Goal: Transaction & Acquisition: Purchase product/service

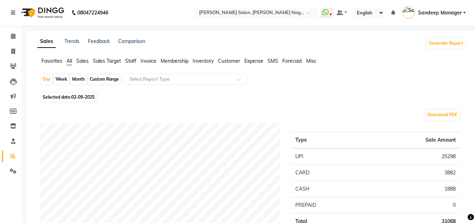
click at [135, 59] on span "Staff" at bounding box center [130, 61] width 11 height 6
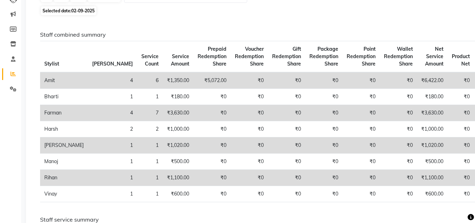
scroll to position [79, 0]
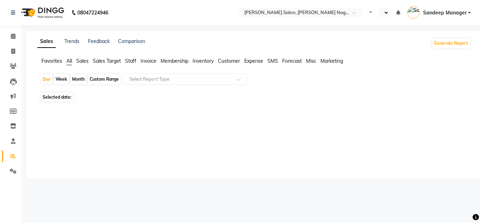
select select "en"
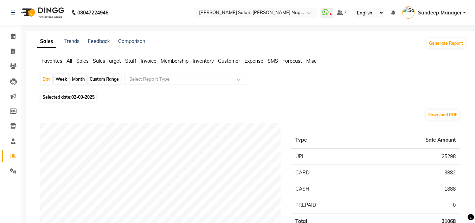
click at [127, 59] on span "Staff" at bounding box center [130, 61] width 11 height 6
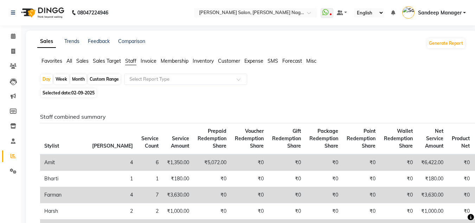
click at [52, 11] on img at bounding box center [42, 13] width 48 height 20
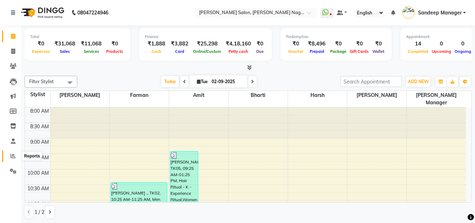
click at [11, 157] on icon at bounding box center [13, 155] width 5 height 5
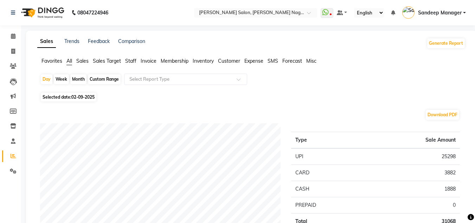
click at [130, 62] on span "Staff" at bounding box center [130, 61] width 11 height 6
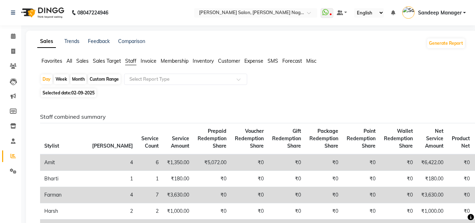
click at [79, 91] on span "02-09-2025" at bounding box center [82, 92] width 23 height 5
select select "9"
select select "2025"
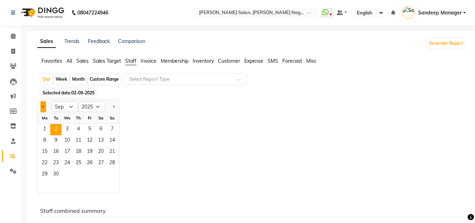
click at [44, 104] on button "Previous month" at bounding box center [43, 106] width 6 height 11
select select "8"
click at [110, 174] on span "31" at bounding box center [112, 174] width 11 height 11
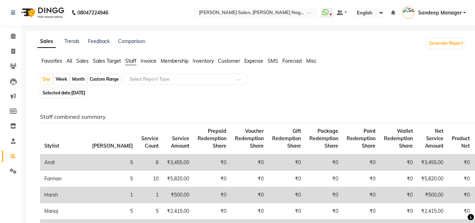
click at [44, 9] on img at bounding box center [42, 13] width 48 height 20
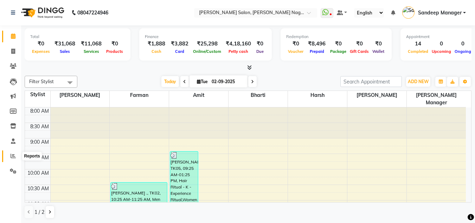
click at [12, 157] on icon at bounding box center [13, 155] width 5 height 5
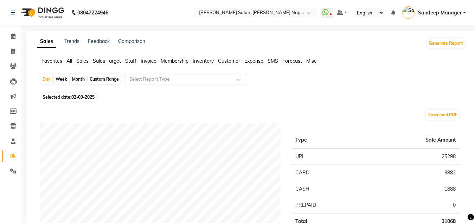
click at [134, 61] on span "Staff" at bounding box center [130, 61] width 11 height 6
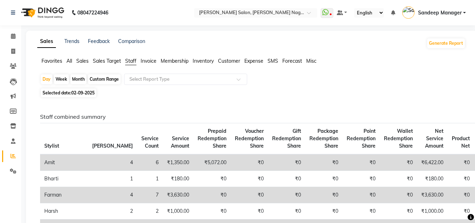
click at [80, 79] on div "Month" at bounding box center [78, 79] width 16 height 10
select select "9"
select select "2025"
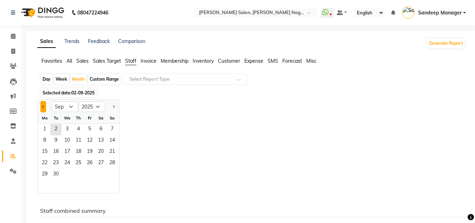
click at [44, 110] on button "Previous month" at bounding box center [43, 106] width 6 height 11
select select "8"
click at [90, 128] on span "1" at bounding box center [89, 129] width 11 height 11
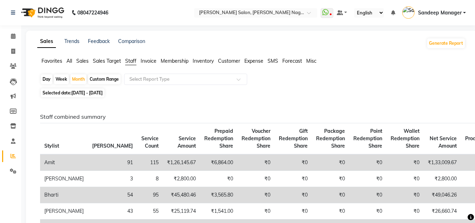
click at [53, 12] on img at bounding box center [42, 13] width 48 height 20
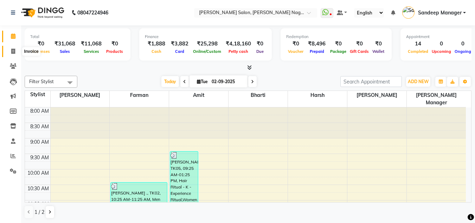
click at [13, 50] on icon at bounding box center [13, 51] width 4 height 5
select select "service"
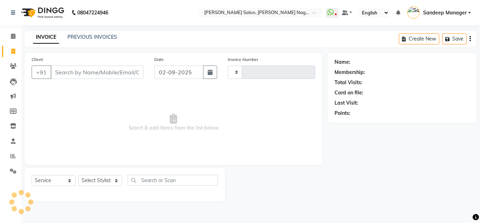
type input "0575"
select select "8641"
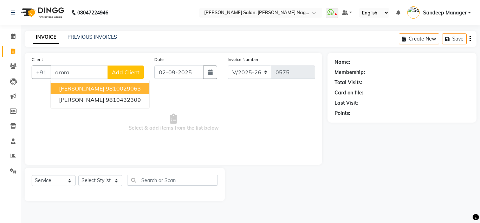
click at [106, 86] on ngb-highlight "9810029063" at bounding box center [123, 88] width 35 height 7
type input "9810029063"
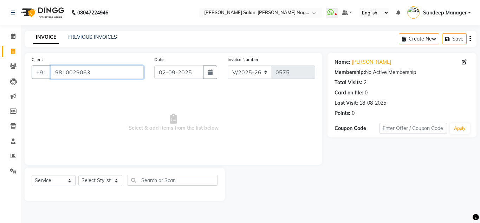
click at [76, 71] on input "9810029063" at bounding box center [97, 71] width 93 height 13
click at [91, 36] on link "PREVIOUS INVOICES" at bounding box center [92, 37] width 50 height 6
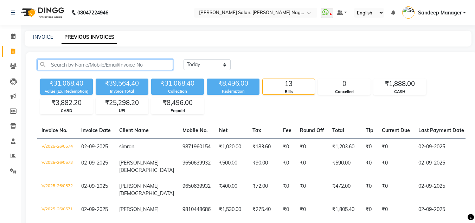
click at [156, 62] on input "text" at bounding box center [105, 64] width 136 height 11
paste input "9810029063"
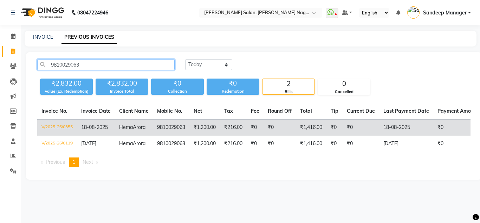
type input "9810029063"
click at [199, 129] on td "₹1,200.00" at bounding box center [204, 127] width 31 height 17
click at [166, 126] on td "9810029063" at bounding box center [171, 127] width 37 height 17
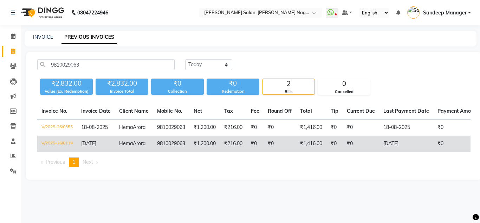
click at [169, 143] on td "9810029063" at bounding box center [171, 143] width 37 height 16
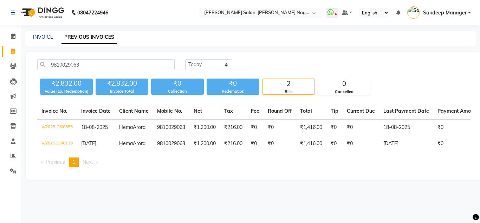
click at [47, 11] on img at bounding box center [42, 13] width 48 height 20
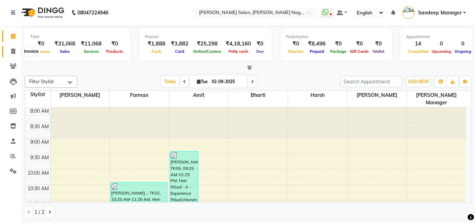
click at [10, 53] on span at bounding box center [13, 51] width 12 height 8
select select "service"
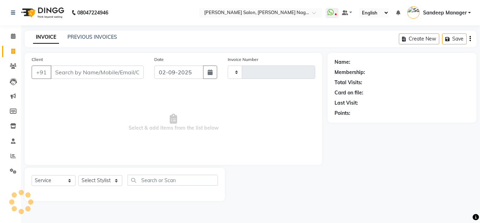
type input "0575"
select select "8641"
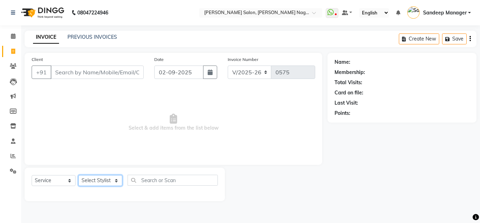
click at [96, 178] on select "Select Stylist Amit Bharti Devesh Farman Harsh Ishita Manager Jaikesh Manoj Nit…" at bounding box center [100, 180] width 44 height 11
select select "86638"
click at [78, 175] on select "Select Stylist Amit Bharti Devesh Farman Harsh Ishita Manager Jaikesh Manoj Nit…" at bounding box center [100, 180] width 44 height 11
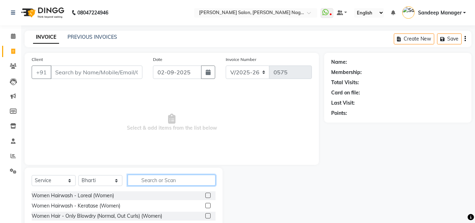
click at [168, 183] on input "text" at bounding box center [172, 179] width 88 height 11
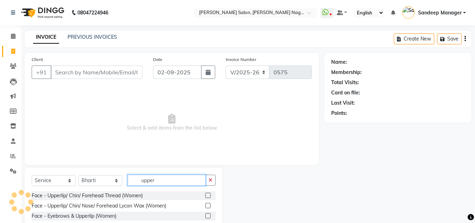
type input "upper"
click at [208, 195] on label at bounding box center [207, 194] width 5 height 5
click at [208, 195] on input "checkbox" at bounding box center [207, 195] width 5 height 5
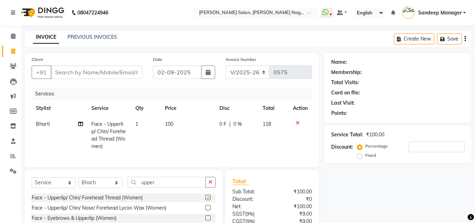
checkbox input "false"
click at [163, 187] on input "upper" at bounding box center [167, 181] width 78 height 11
type input "u"
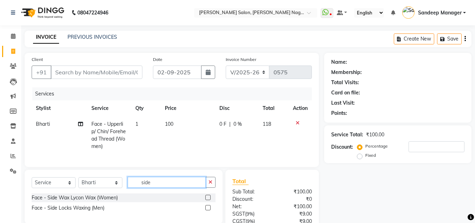
type input "side"
click at [208, 210] on label at bounding box center [207, 207] width 5 height 5
click at [208, 210] on input "checkbox" at bounding box center [207, 207] width 5 height 5
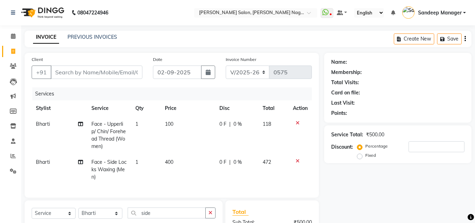
checkbox input "false"
click at [296, 160] on icon at bounding box center [298, 160] width 4 height 5
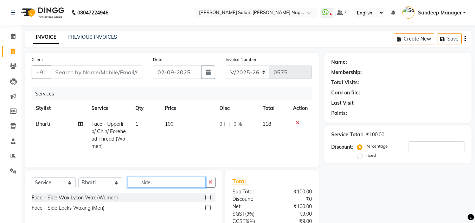
click at [160, 187] on input "side" at bounding box center [167, 181] width 78 height 11
type input "s"
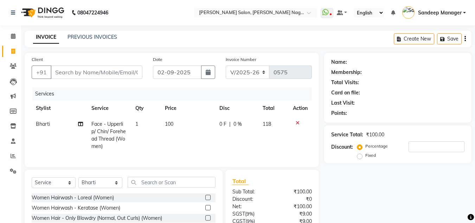
click at [138, 124] on span "1" at bounding box center [136, 124] width 3 height 6
select select "86638"
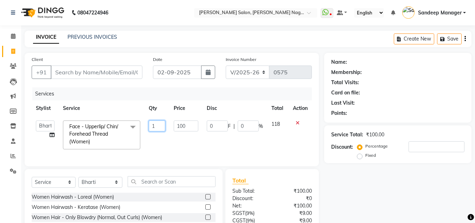
click at [156, 129] on input "1" at bounding box center [157, 125] width 17 height 11
type input "2"
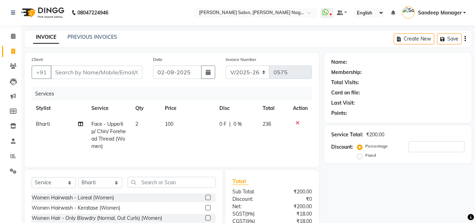
click at [167, 144] on tr "Bharti Face - Upperlip/ Chin/ Forehead Thread (Women) 2 100 0 F | 0 % 236" at bounding box center [172, 135] width 280 height 38
click at [96, 187] on select "Select Stylist Amit Bharti Devesh Farman Harsh Ishita Manager Jaikesh Manoj Nit…" at bounding box center [100, 182] width 44 height 11
select select "86636"
click at [78, 182] on select "Select Stylist Amit Bharti Devesh Farman Harsh Ishita Manager Jaikesh Manoj Nit…" at bounding box center [100, 182] width 44 height 11
click at [159, 185] on input "text" at bounding box center [172, 181] width 88 height 11
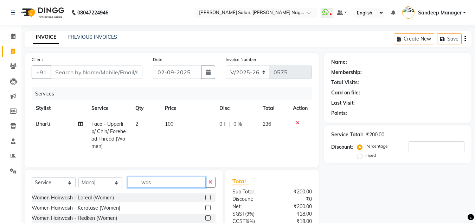
type input "was"
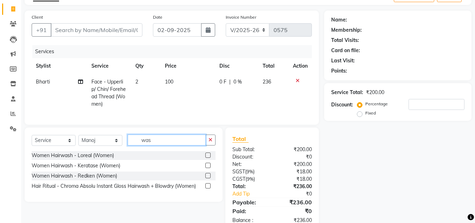
scroll to position [66, 0]
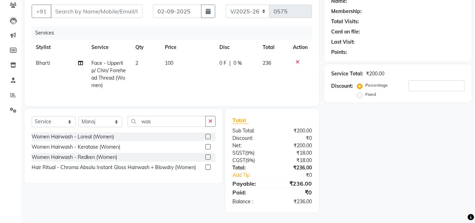
click at [206, 146] on label at bounding box center [207, 146] width 5 height 5
click at [206, 146] on input "checkbox" at bounding box center [207, 146] width 5 height 5
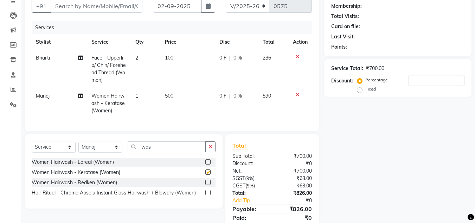
checkbox input "false"
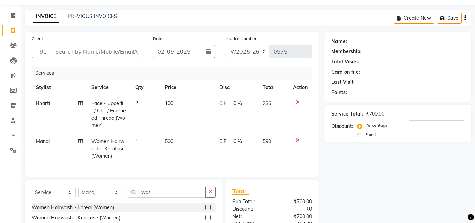
scroll to position [20, 0]
click at [129, 50] on input "Client" at bounding box center [97, 51] width 92 height 13
type input "9"
type input "0"
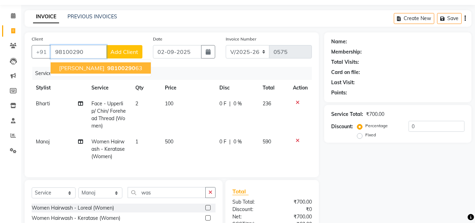
click at [107, 67] on span "98100290" at bounding box center [121, 67] width 28 height 7
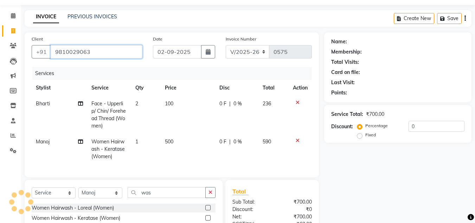
type input "9810029063"
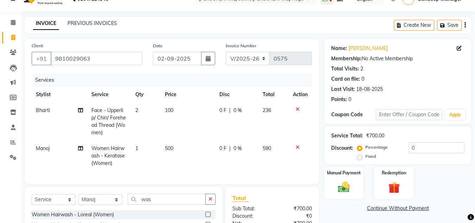
scroll to position [97, 0]
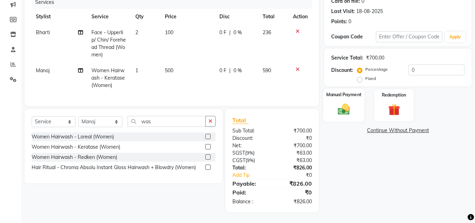
click at [343, 102] on img at bounding box center [344, 109] width 20 height 14
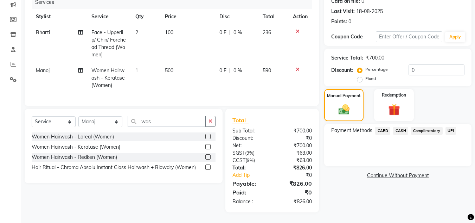
click at [398, 127] on span "CASH" at bounding box center [400, 131] width 15 height 8
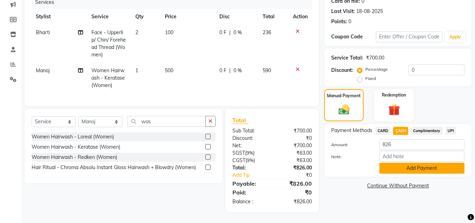
click at [402, 165] on button "Add Payment" at bounding box center [421, 167] width 85 height 11
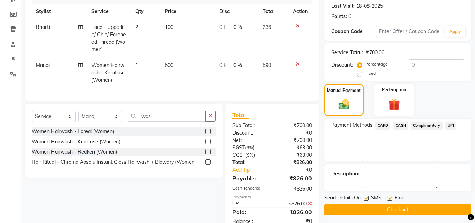
scroll to position [122, 0]
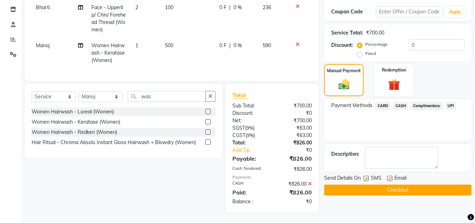
click at [395, 184] on button "Checkout" at bounding box center [397, 189] width 147 height 11
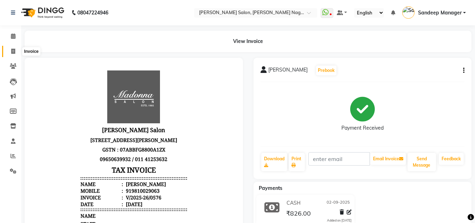
click at [17, 49] on span at bounding box center [13, 51] width 12 height 8
select select "service"
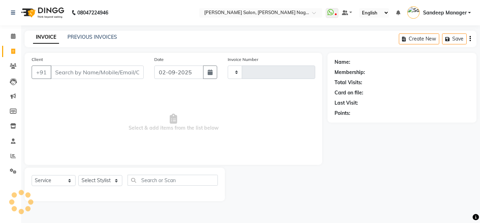
type input "0577"
select select "8641"
click at [83, 34] on link "PREVIOUS INVOICES" at bounding box center [92, 37] width 50 height 6
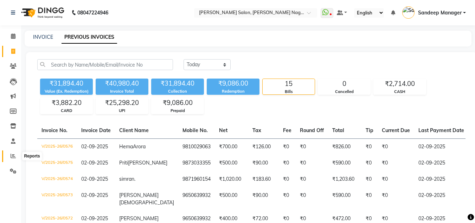
click at [13, 158] on icon at bounding box center [13, 155] width 5 height 5
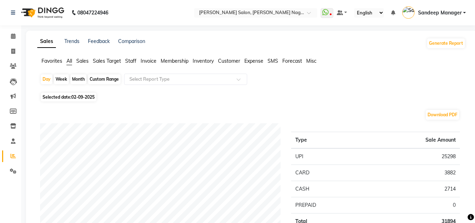
click at [131, 62] on span "Staff" at bounding box center [130, 61] width 11 height 6
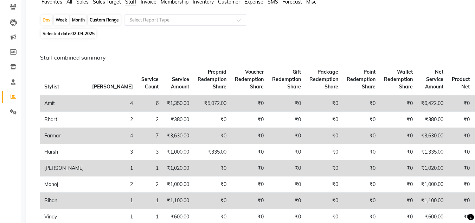
scroll to position [59, 0]
click at [83, 34] on span "02-09-2025" at bounding box center [82, 33] width 23 height 5
select select "9"
select select "2025"
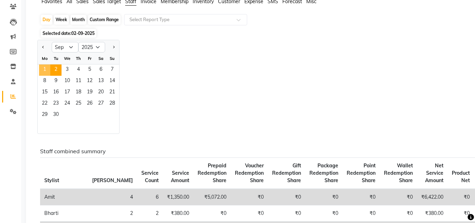
click at [47, 68] on span "1" at bounding box center [44, 69] width 11 height 11
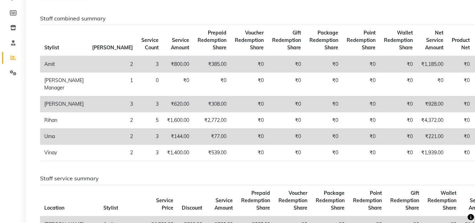
scroll to position [0, 0]
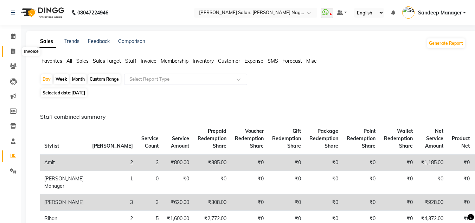
click at [14, 54] on span at bounding box center [13, 51] width 12 height 8
select select "service"
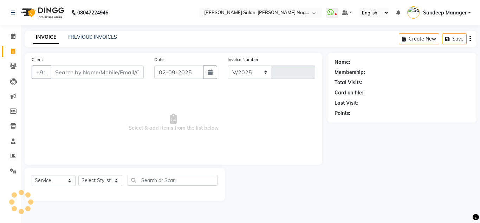
select select "8641"
type input "0577"
click at [89, 38] on link "PREVIOUS INVOICES" at bounding box center [92, 37] width 50 height 6
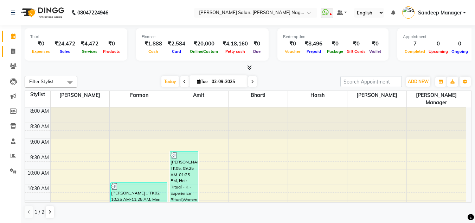
scroll to position [217, 0]
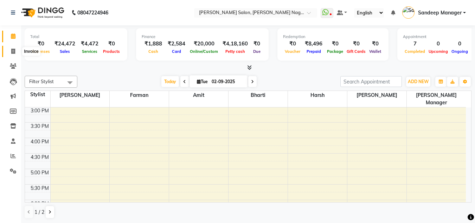
click at [15, 50] on span at bounding box center [13, 51] width 12 height 8
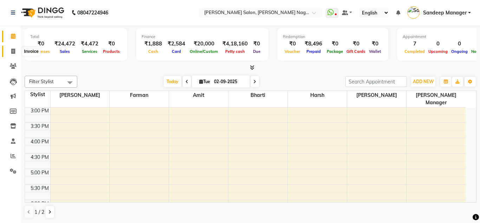
select select "service"
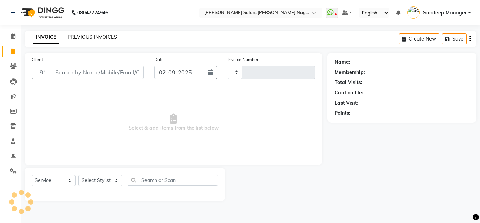
type input "0575"
select select "8641"
click at [92, 37] on link "PREVIOUS INVOICES" at bounding box center [92, 37] width 50 height 6
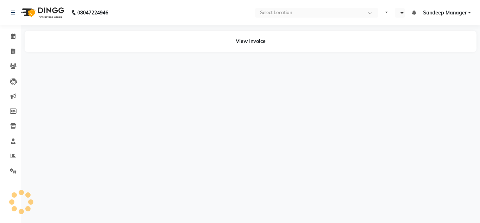
select select "en"
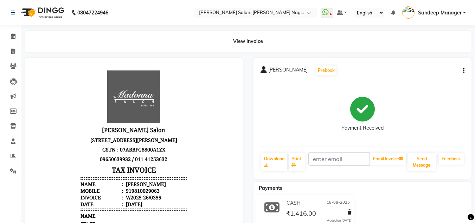
click at [46, 10] on img at bounding box center [42, 13] width 48 height 20
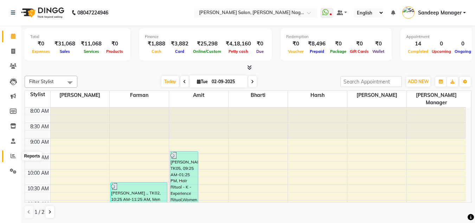
click at [14, 156] on icon at bounding box center [13, 155] width 5 height 5
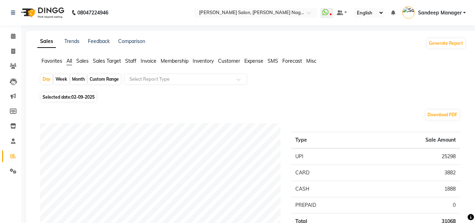
click at [76, 81] on div "Month" at bounding box center [78, 79] width 16 height 10
select select "9"
select select "2025"
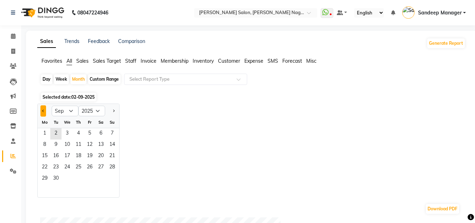
click at [45, 108] on button "Previous month" at bounding box center [43, 110] width 6 height 11
select select "8"
click at [91, 129] on span "1" at bounding box center [89, 133] width 11 height 11
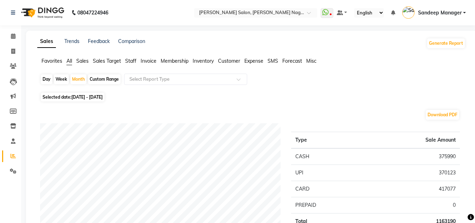
click at [132, 63] on span "Staff" at bounding box center [130, 61] width 11 height 6
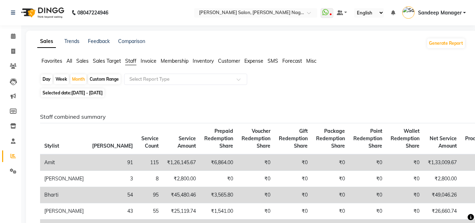
click at [48, 78] on div "Day" at bounding box center [47, 79] width 12 height 10
select select "8"
select select "2025"
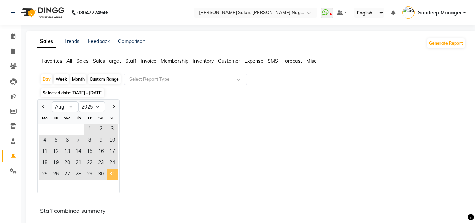
click at [113, 170] on span "31" at bounding box center [112, 174] width 11 height 11
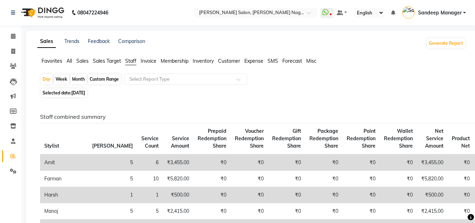
click at [83, 90] on span "31-08-2025" at bounding box center [78, 92] width 14 height 5
select select "8"
select select "2025"
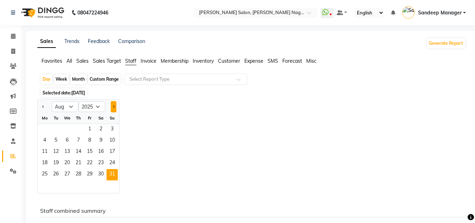
click at [113, 104] on button "Next month" at bounding box center [114, 106] width 6 height 11
select select "9"
click at [41, 125] on span "1" at bounding box center [44, 129] width 11 height 11
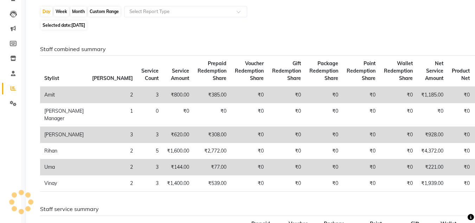
scroll to position [68, 0]
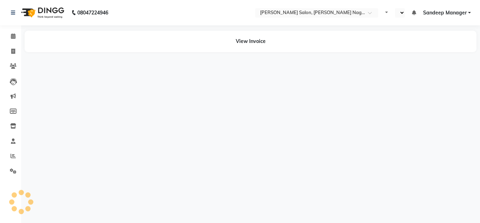
select select "en"
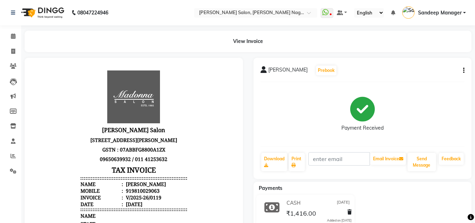
click at [49, 14] on img at bounding box center [42, 13] width 48 height 20
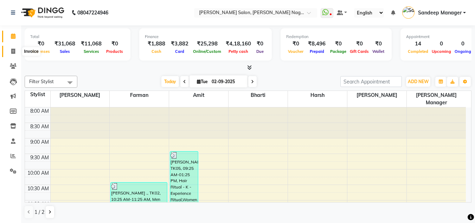
click at [12, 52] on icon at bounding box center [13, 51] width 4 height 5
select select "service"
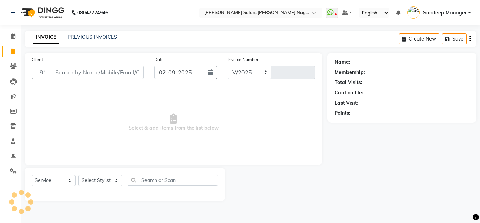
select select "8641"
type input "0575"
click at [92, 181] on select "Select Stylist" at bounding box center [100, 180] width 44 height 11
select select "86780"
click at [78, 175] on select "Select Stylist Amit Bharti Devesh Farman Harsh Ishita Manager Jaikesh Manoj Nit…" at bounding box center [100, 180] width 44 height 11
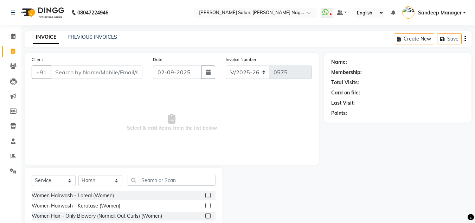
click at [205, 204] on label at bounding box center [207, 204] width 5 height 5
click at [205, 204] on input "checkbox" at bounding box center [207, 205] width 5 height 5
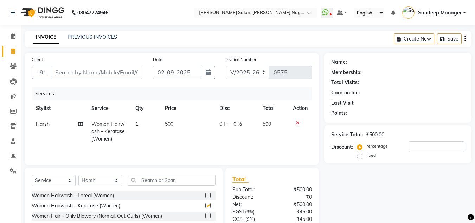
checkbox input "false"
click at [111, 68] on input "Client" at bounding box center [97, 71] width 92 height 13
type input "9"
type input "0"
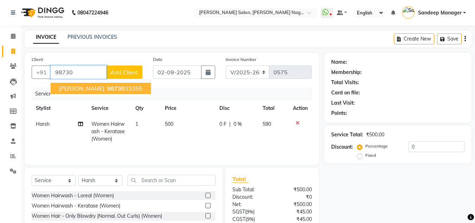
click at [107, 86] on span "98730" at bounding box center [116, 88] width 18 height 7
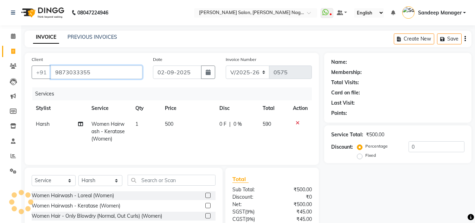
type input "9873033355"
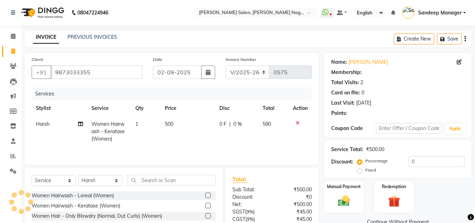
scroll to position [59, 0]
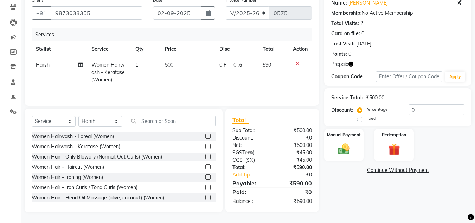
click at [352, 65] on icon "button" at bounding box center [350, 64] width 5 height 5
click at [393, 147] on img at bounding box center [394, 149] width 20 height 15
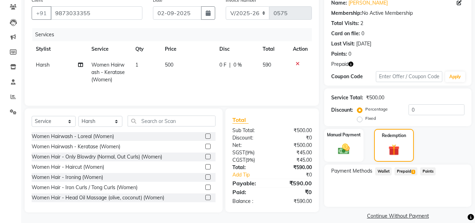
click at [408, 173] on span "Prepaid 1" at bounding box center [405, 171] width 23 height 8
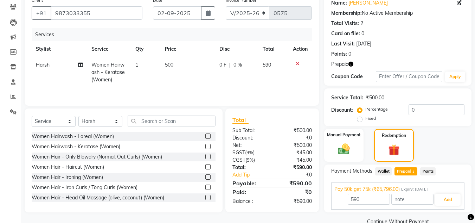
scroll to position [73, 0]
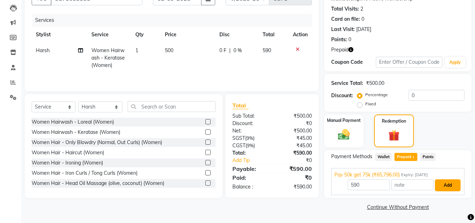
click at [451, 184] on button "Add" at bounding box center [448, 185] width 26 height 12
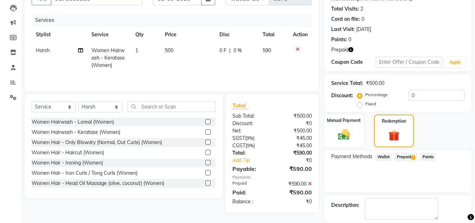
scroll to position [108, 0]
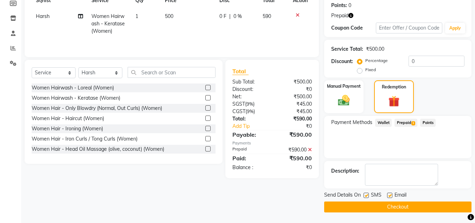
click at [420, 206] on button "Checkout" at bounding box center [397, 206] width 147 height 11
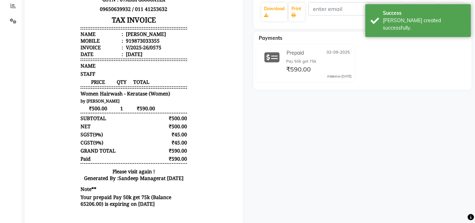
scroll to position [174, 0]
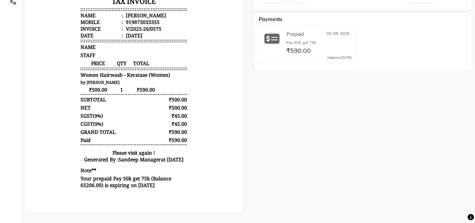
click at [139, 25] on div "919873033355" at bounding box center [141, 22] width 35 height 7
copy div "919873033355"
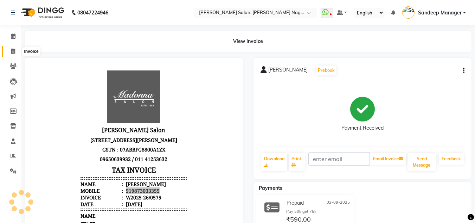
click at [14, 50] on icon at bounding box center [13, 51] width 4 height 5
select select "service"
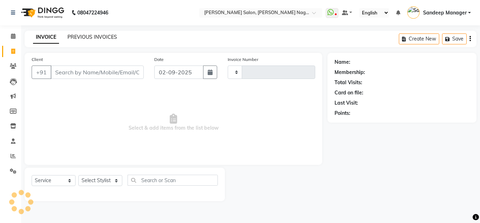
type input "0576"
select select "8641"
click at [82, 35] on link "PREVIOUS INVOICES" at bounding box center [92, 37] width 50 height 6
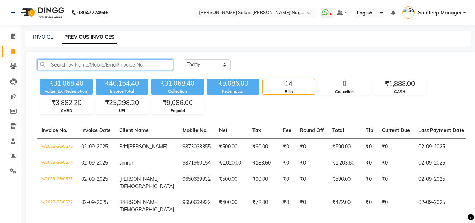
click at [96, 65] on input "text" at bounding box center [105, 64] width 136 height 11
paste input "919873033355"
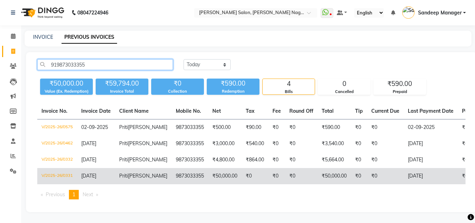
type input "919873033355"
click at [219, 174] on td "₹50,000.00" at bounding box center [224, 176] width 33 height 16
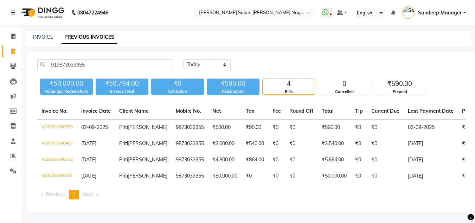
click at [43, 12] on img at bounding box center [42, 13] width 48 height 20
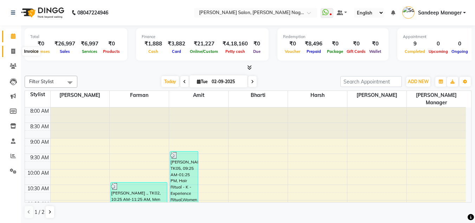
click at [12, 53] on icon at bounding box center [13, 51] width 4 height 5
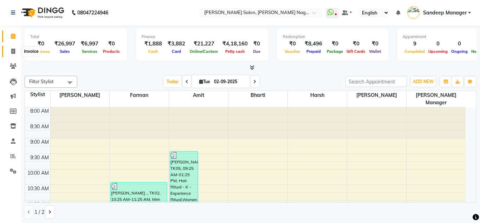
select select "service"
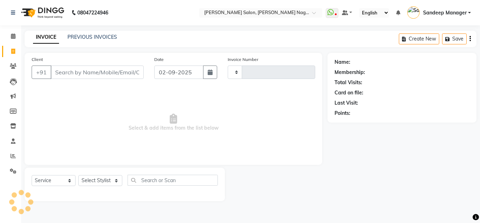
type input "0575"
select select "8641"
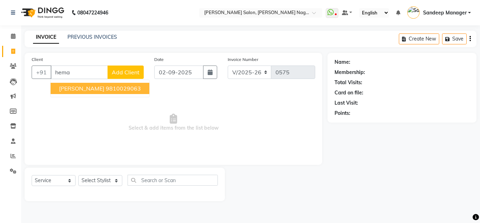
click at [106, 88] on ngb-highlight "9810029063" at bounding box center [123, 88] width 35 height 7
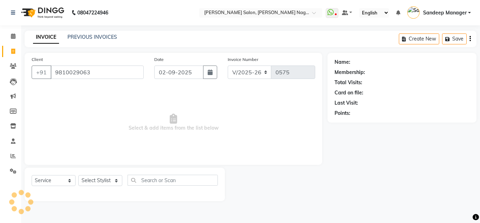
type input "9810029063"
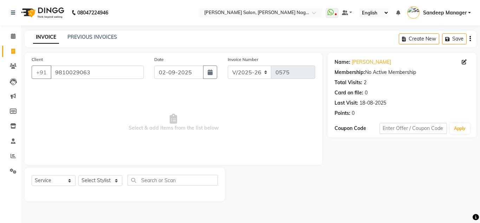
click at [49, 14] on img at bounding box center [42, 13] width 48 height 20
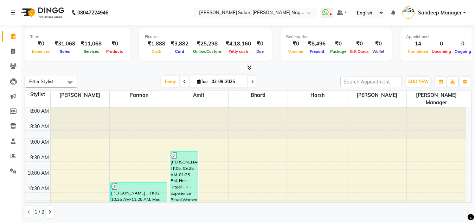
click at [129, 60] on div "Total ₹0 Expenses ₹31,068 Sales ₹11,068 Services ₹0 Products Finance ₹1,888 Cas…" at bounding box center [248, 45] width 447 height 34
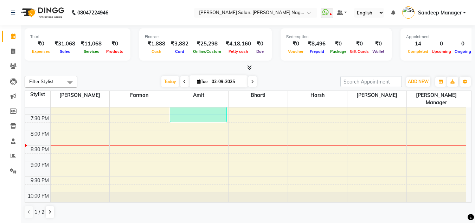
click at [152, 8] on nav "08047224946 Select Location × [PERSON_NAME] Salon, [PERSON_NAME][GEOGRAPHIC_DAT…" at bounding box center [237, 12] width 475 height 25
click at [118, 21] on nav "08047224946 Select Location × Madonna Salon, Malviya Nagar WhatsApp Status ✕ St…" at bounding box center [237, 12] width 475 height 25
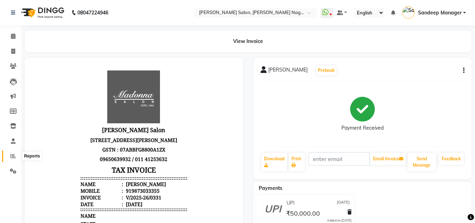
click at [10, 159] on span at bounding box center [13, 156] width 12 height 8
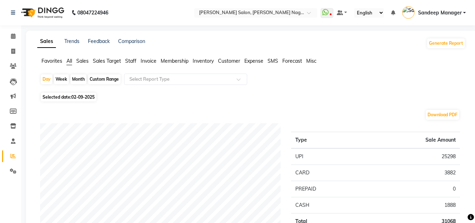
click at [81, 94] on span "Selected date: [DATE]" at bounding box center [69, 96] width 56 height 9
select select "9"
select select "2025"
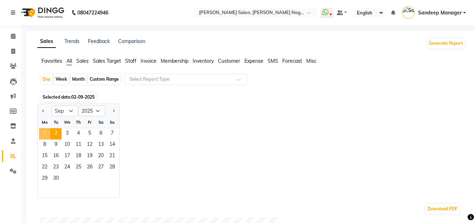
click at [44, 131] on span "1" at bounding box center [44, 133] width 11 height 11
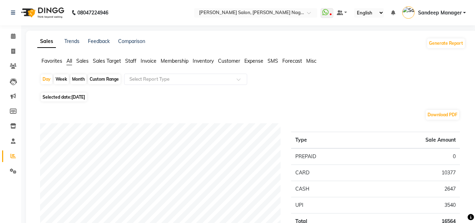
click at [129, 61] on span "Staff" at bounding box center [130, 61] width 11 height 6
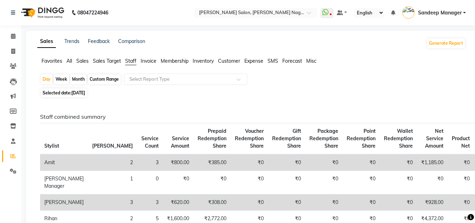
click at [48, 9] on img at bounding box center [42, 13] width 48 height 20
